Goal: Information Seeking & Learning: Learn about a topic

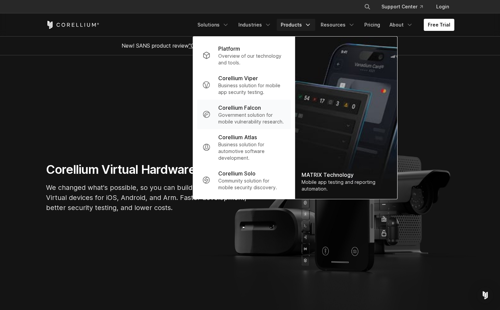
click at [242, 108] on p "Corellium Falcon" at bounding box center [239, 108] width 43 height 8
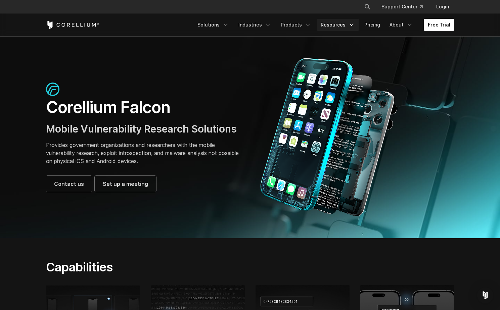
click at [339, 25] on link "Resources" at bounding box center [338, 25] width 42 height 12
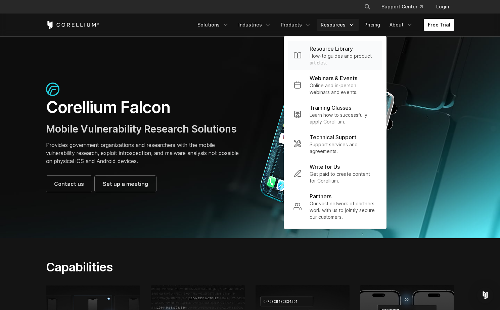
click at [334, 49] on p "Resource Library" at bounding box center [331, 49] width 43 height 8
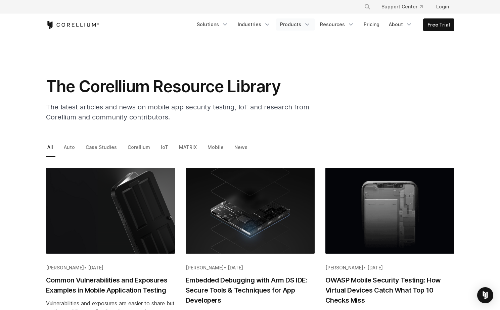
click at [298, 22] on link "Products" at bounding box center [295, 24] width 39 height 12
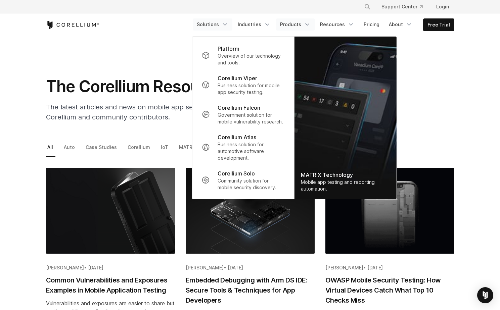
click at [211, 20] on link "Solutions" at bounding box center [213, 24] width 40 height 12
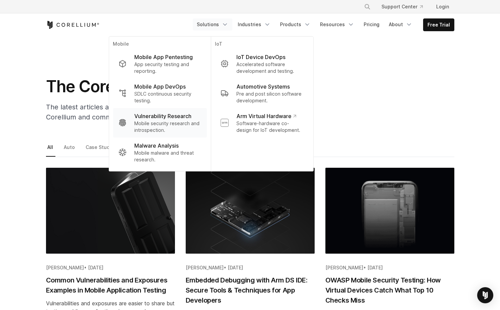
click at [166, 118] on p "Vulnerability Research" at bounding box center [162, 116] width 57 height 8
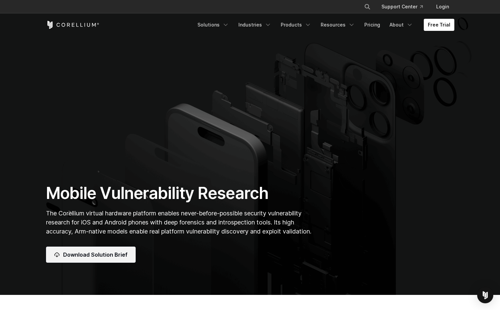
click at [111, 256] on span "Download Solution Brief" at bounding box center [95, 255] width 65 height 8
click at [338, 25] on link "Resources" at bounding box center [338, 25] width 42 height 12
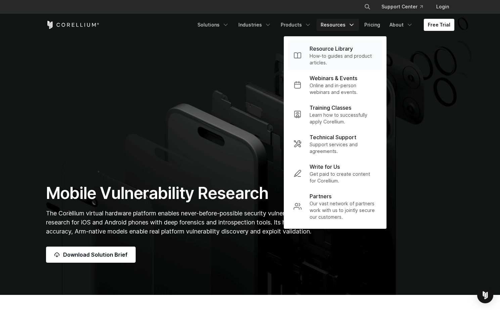
click at [335, 48] on p "Resource Library" at bounding box center [331, 49] width 43 height 8
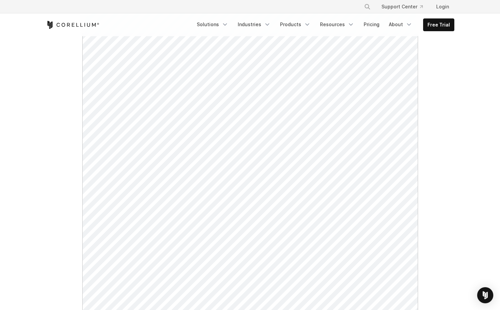
scroll to position [115, 0]
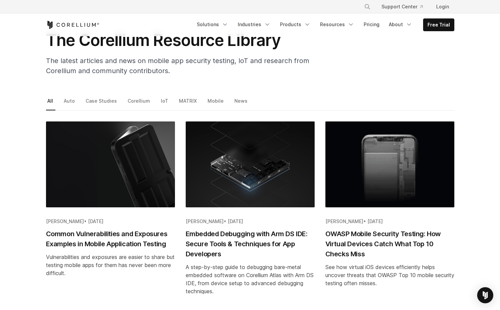
scroll to position [74, 0]
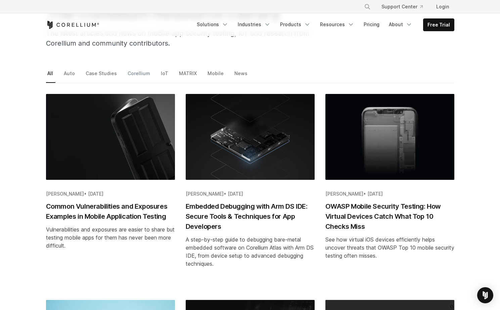
click at [138, 76] on link "Corellium" at bounding box center [139, 76] width 26 height 14
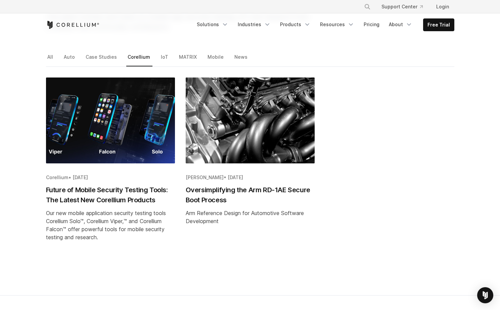
scroll to position [85, 0]
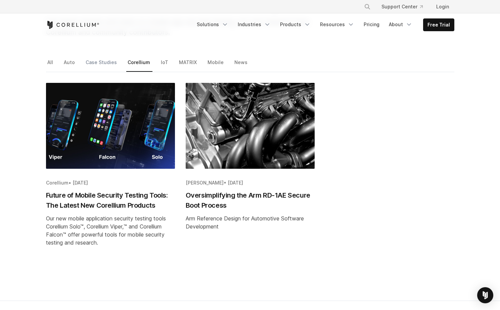
click at [110, 59] on link "Case Studies" at bounding box center [101, 65] width 35 height 14
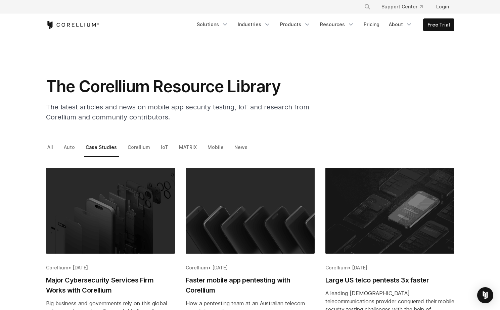
scroll to position [13, 0]
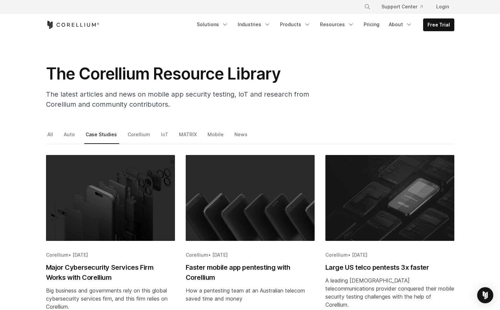
click at [161, 136] on link "IoT" at bounding box center [165, 137] width 11 height 14
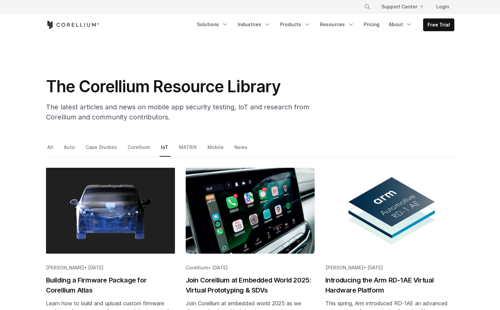
click at [182, 145] on link "MATRIX" at bounding box center [189, 150] width 22 height 14
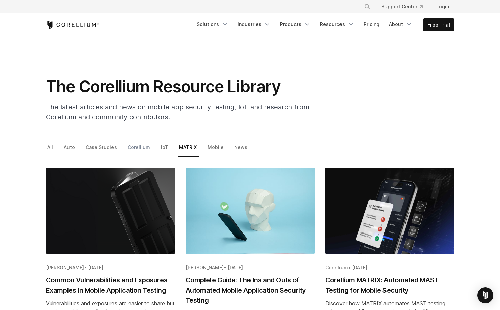
click at [141, 147] on link "Corellium" at bounding box center [139, 150] width 26 height 14
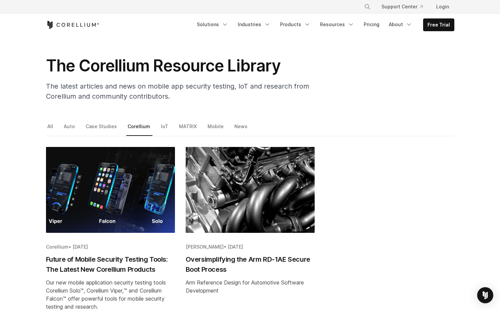
scroll to position [32, 0]
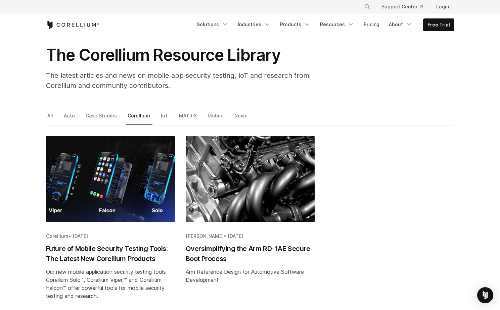
click at [211, 116] on link "Mobile" at bounding box center [216, 118] width 20 height 14
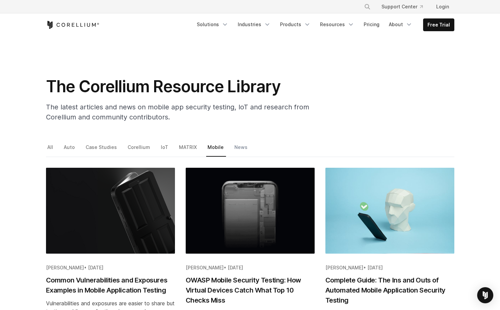
click at [233, 149] on link "News" at bounding box center [241, 150] width 17 height 14
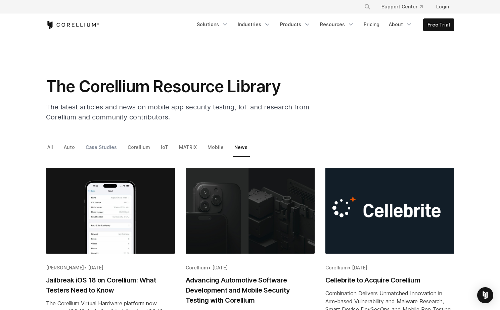
click at [110, 149] on link "Case Studies" at bounding box center [101, 150] width 35 height 14
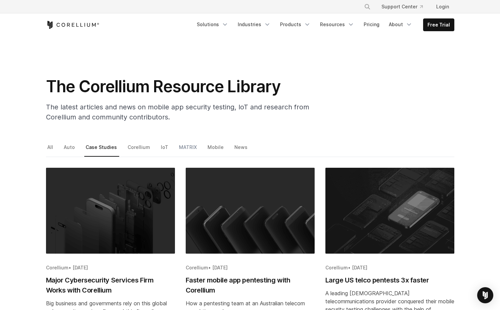
click at [188, 144] on link "MATRIX" at bounding box center [189, 150] width 22 height 14
